Goal: Information Seeking & Learning: Check status

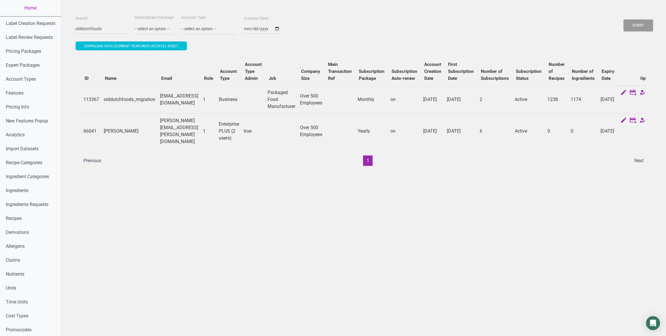
click at [325, 75] on th "Company Size" at bounding box center [311, 71] width 27 height 28
click at [355, 64] on th "Main Transaction Ref" at bounding box center [340, 71] width 31 height 28
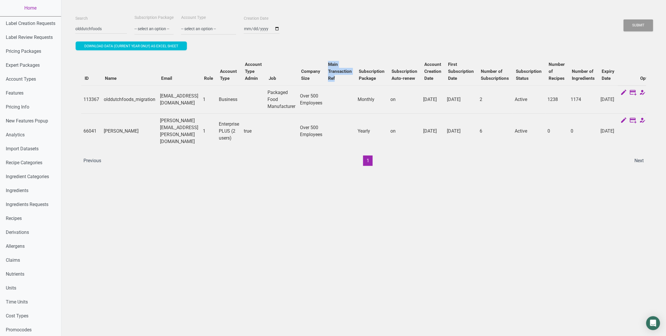
click at [355, 64] on th "Main Transaction Ref" at bounding box center [340, 71] width 31 height 28
click at [388, 79] on th "Subscription Package" at bounding box center [371, 71] width 33 height 28
drag, startPoint x: 414, startPoint y: 79, endPoint x: 395, endPoint y: 69, distance: 21.7
click at [388, 69] on th "Subscription Package" at bounding box center [371, 71] width 33 height 28
click at [418, 70] on b "Subscription Auto-renew" at bounding box center [405, 75] width 26 height 12
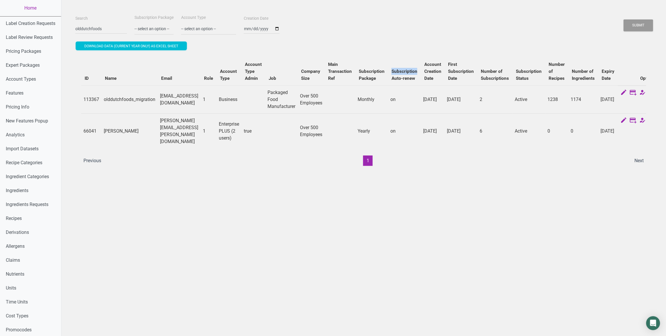
click at [418, 70] on b "Subscription Auto-renew" at bounding box center [405, 75] width 26 height 12
click at [442, 63] on b "Account Creation Date" at bounding box center [433, 71] width 17 height 19
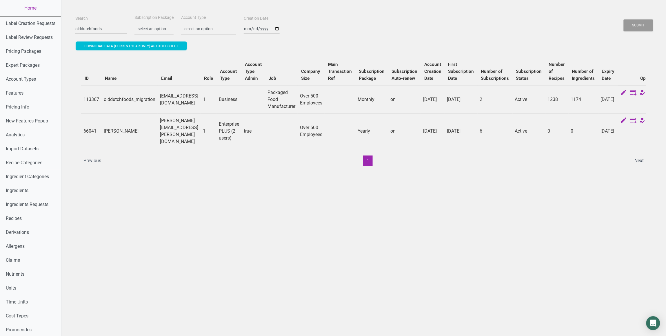
click at [122, 126] on td "[PERSON_NAME]" at bounding box center [129, 130] width 56 height 35
click at [262, 64] on b "Account Type Admin" at bounding box center [253, 71] width 17 height 19
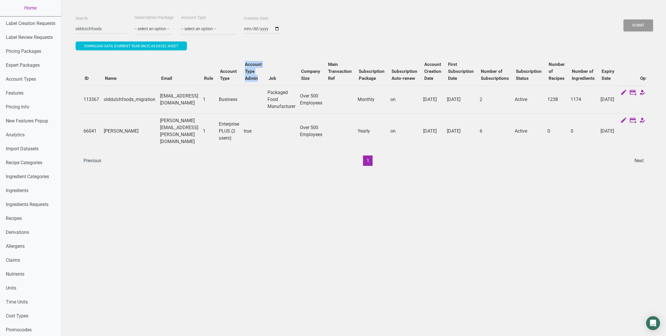
click at [262, 64] on b "Account Type Admin" at bounding box center [253, 71] width 17 height 19
click at [276, 79] on b "Job" at bounding box center [273, 78] width 8 height 5
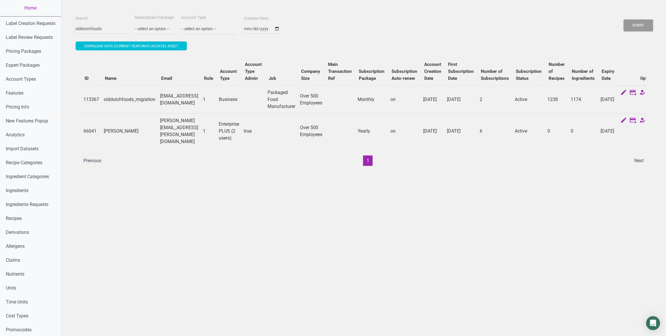
click at [320, 78] on b "Company Size" at bounding box center [310, 75] width 19 height 12
click at [352, 76] on b "Main Transaction Ref" at bounding box center [340, 71] width 24 height 19
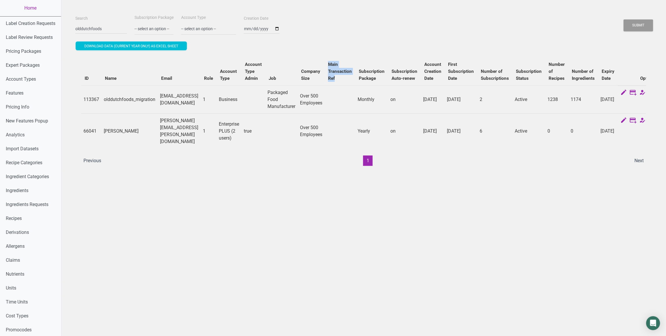
click at [352, 76] on b "Main Transaction Ref" at bounding box center [340, 71] width 24 height 19
click at [388, 79] on th "Subscription Package" at bounding box center [371, 71] width 33 height 28
drag, startPoint x: 412, startPoint y: 79, endPoint x: 392, endPoint y: 68, distance: 22.4
click at [388, 68] on th "Subscription Package" at bounding box center [371, 71] width 33 height 28
